Goal: Task Accomplishment & Management: Manage account settings

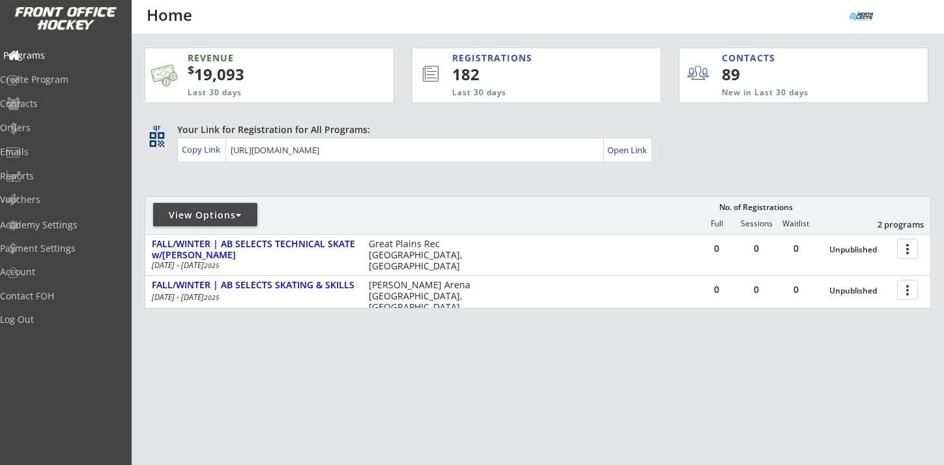
click at [65, 56] on div "Programs" at bounding box center [61, 55] width 117 height 9
click at [50, 317] on div "Log Out" at bounding box center [61, 319] width 117 height 9
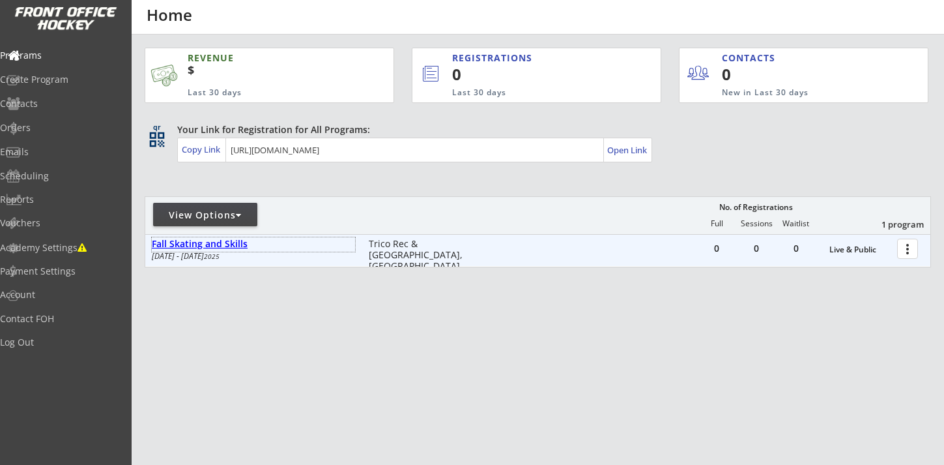
click at [231, 244] on div "Fall Skating and Skills" at bounding box center [253, 243] width 203 height 11
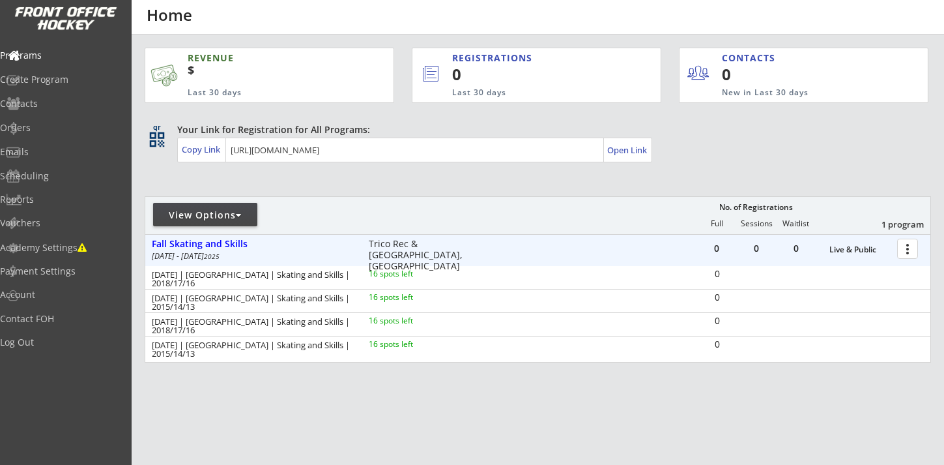
click at [915, 252] on div at bounding box center [909, 248] width 23 height 23
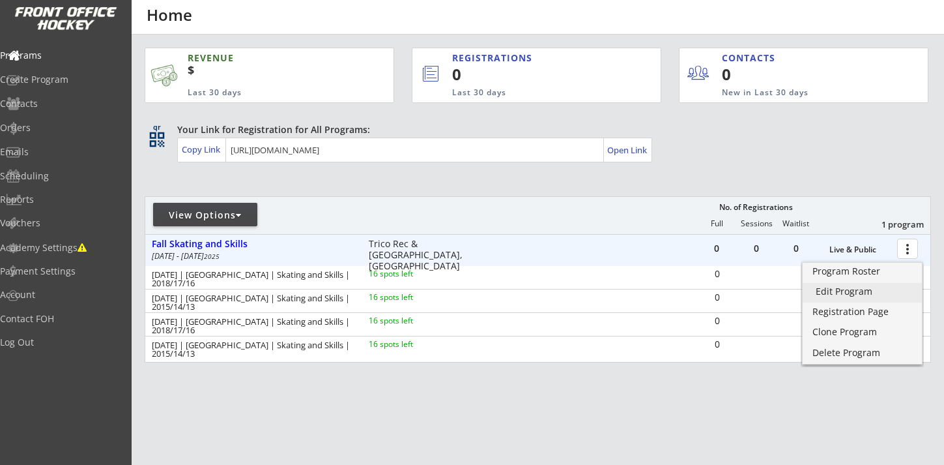
click at [854, 290] on div "Edit Program" at bounding box center [862, 291] width 93 height 9
